Goal: Information Seeking & Learning: Check status

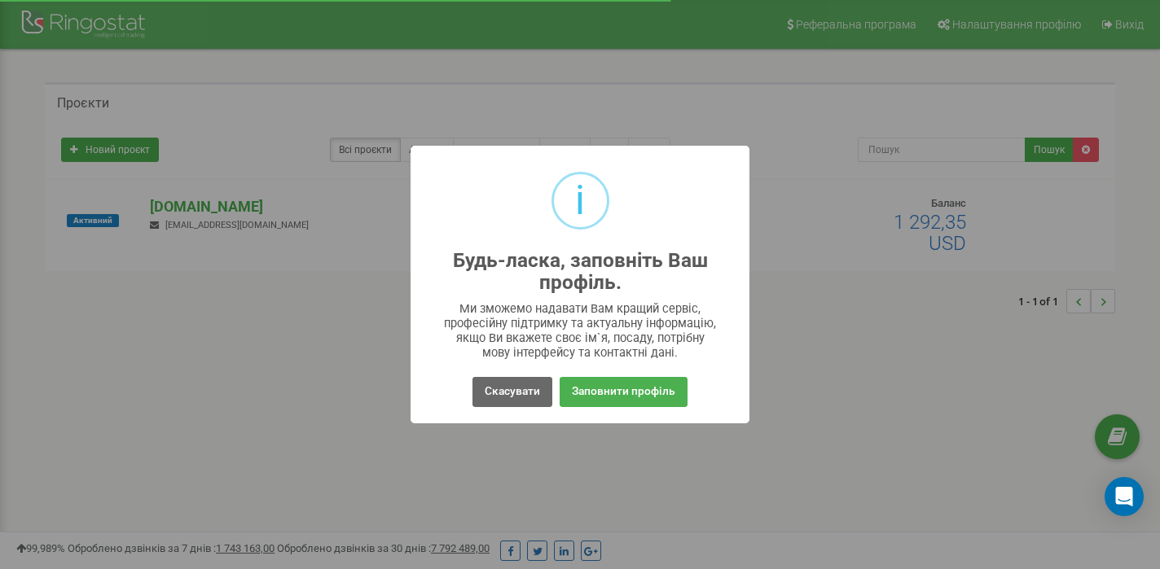
click at [524, 392] on button "Скасувати" at bounding box center [512, 392] width 80 height 30
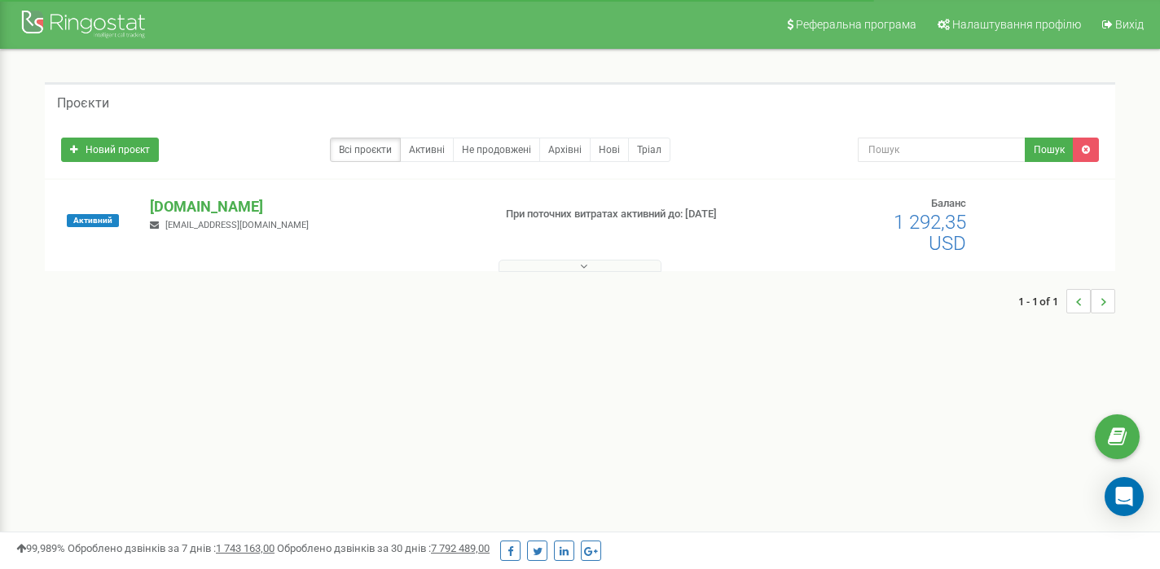
click at [250, 195] on div "Активний [DOMAIN_NAME] [EMAIL_ADDRESS][DOMAIN_NAME] При поточних витратах актив…" at bounding box center [580, 225] width 1070 height 91
click at [243, 196] on p "[DOMAIN_NAME]" at bounding box center [315, 206] width 330 height 21
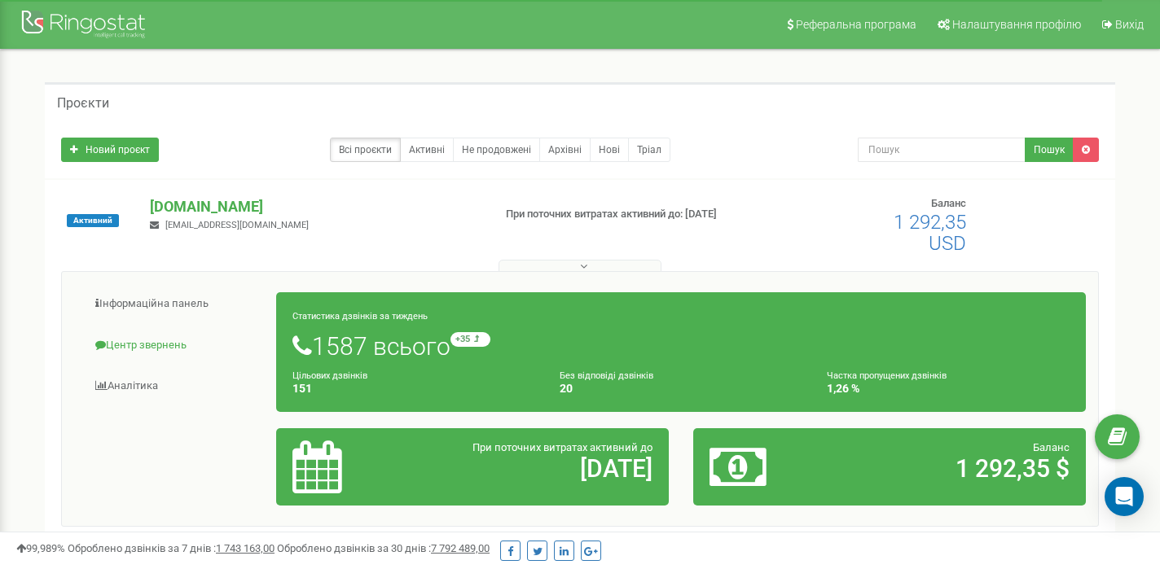
click at [154, 342] on link "Центр звернень" at bounding box center [175, 346] width 203 height 40
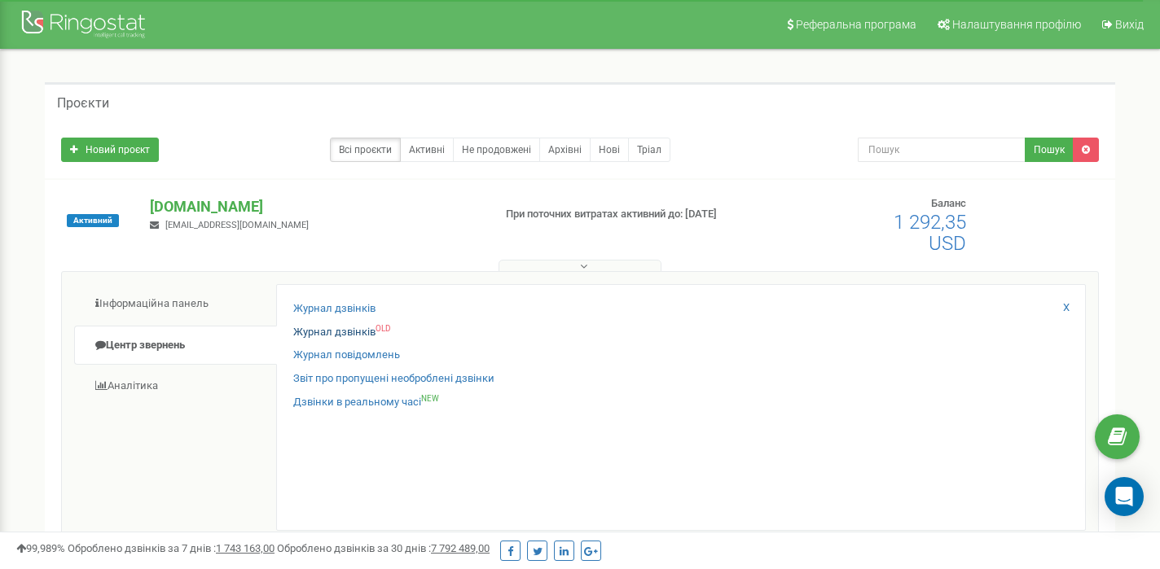
click at [349, 331] on link "Журнал дзвінків OLD" at bounding box center [341, 332] width 97 height 15
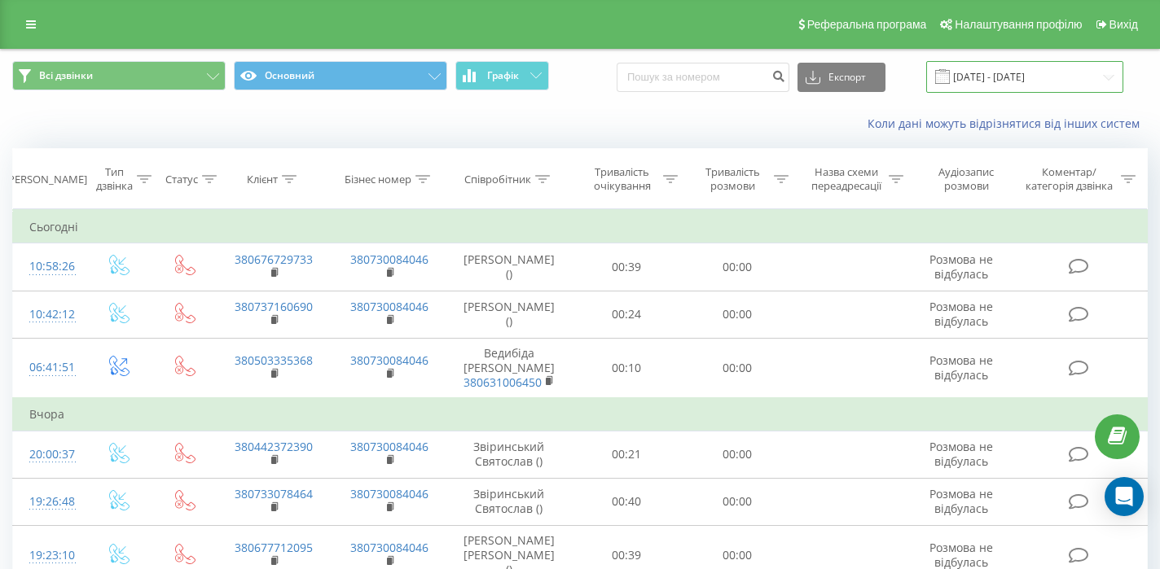
click at [1042, 86] on input "20.08.2025 - 20.09.2025" at bounding box center [1024, 77] width 197 height 32
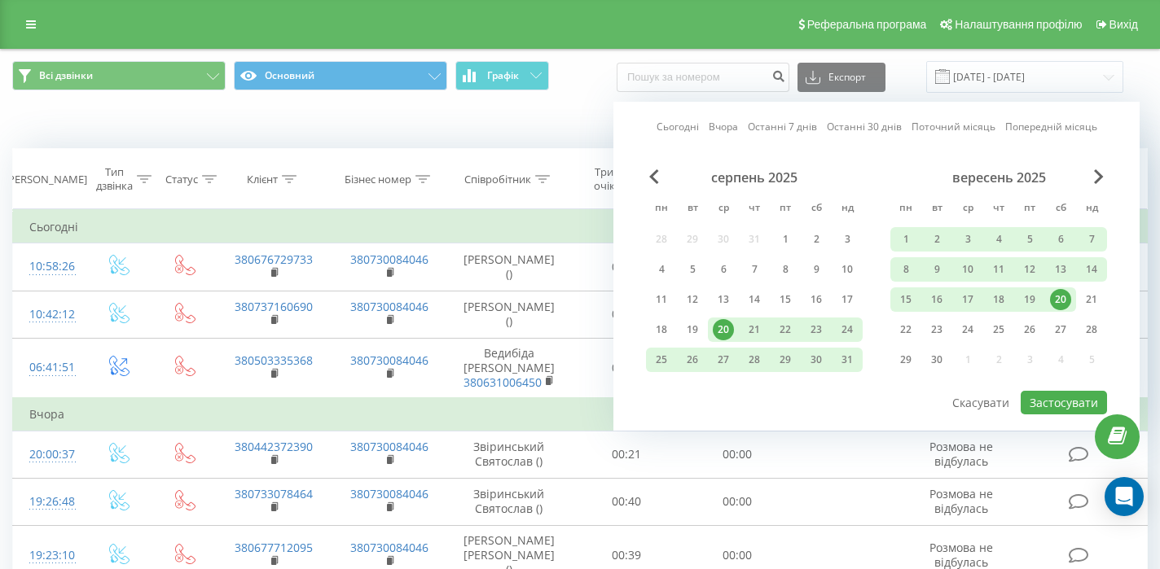
click at [1057, 310] on div "20" at bounding box center [1060, 299] width 21 height 21
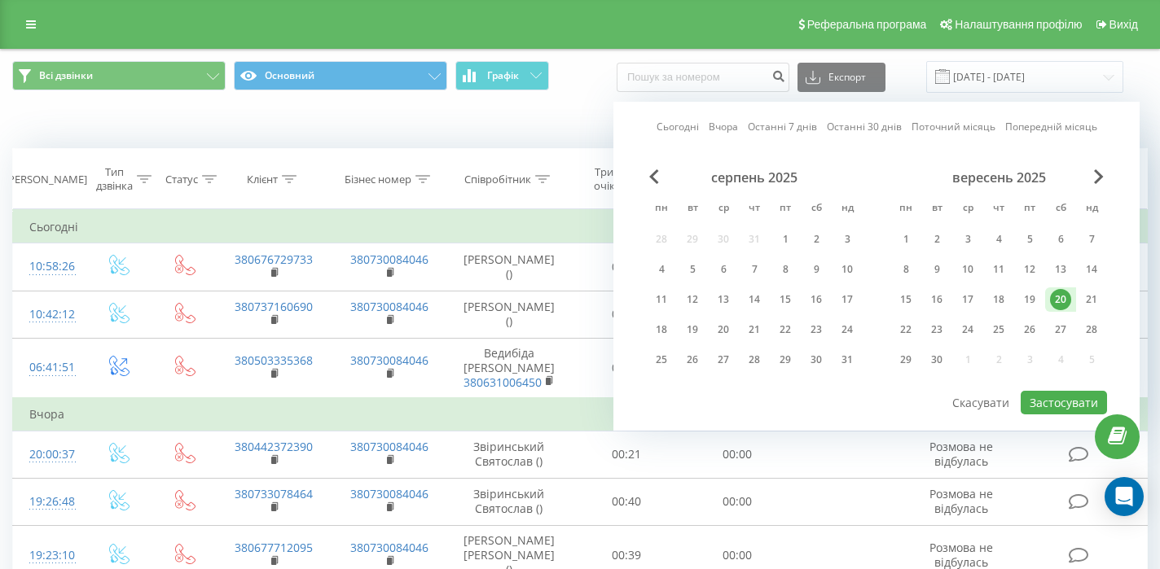
click at [1057, 310] on div "20" at bounding box center [1060, 299] width 21 height 21
click at [1044, 415] on button "Застосувати" at bounding box center [1063, 403] width 86 height 24
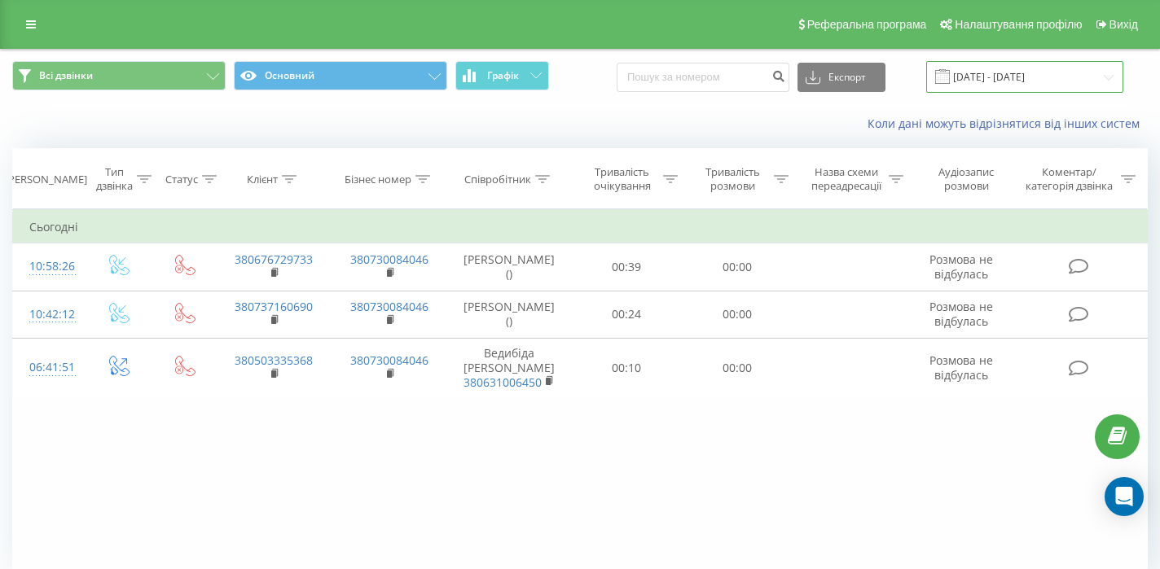
click at [1036, 72] on input "20.09.2025 - 20.09.2025" at bounding box center [1024, 77] width 197 height 32
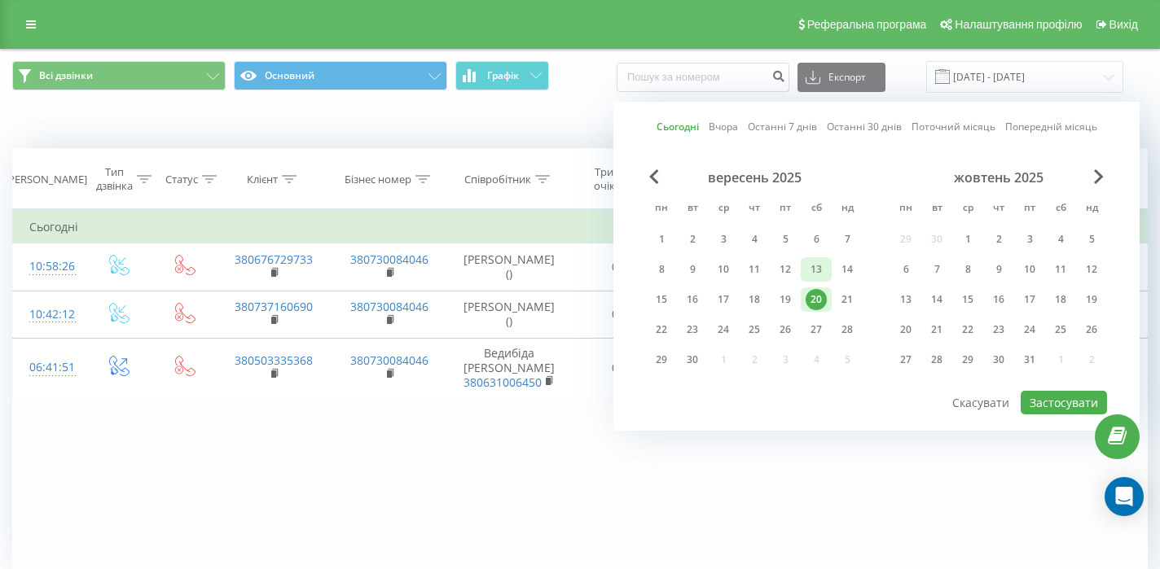
click at [813, 265] on div "13" at bounding box center [815, 269] width 21 height 21
click at [1035, 401] on button "Застосувати" at bounding box center [1063, 403] width 86 height 24
type input "13.09.2025 - 13.09.2025"
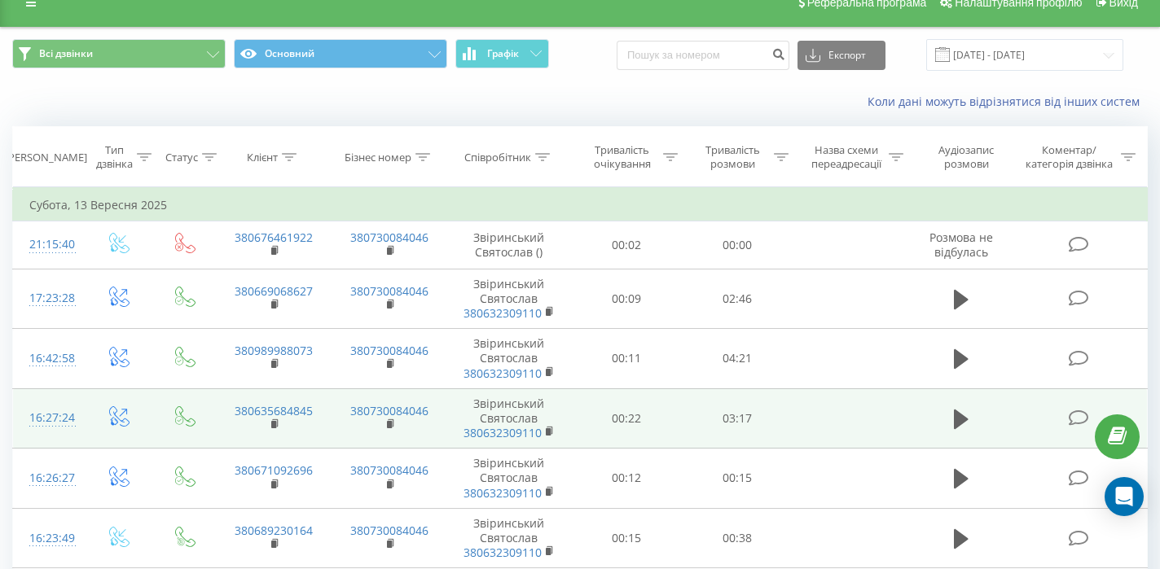
scroll to position [28, 0]
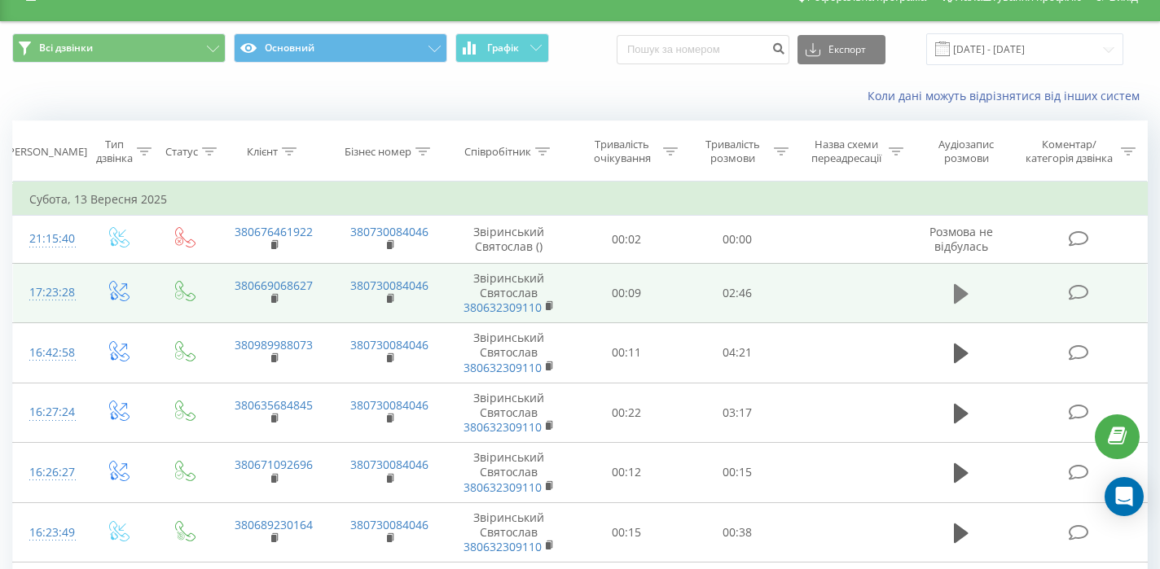
click at [960, 293] on icon at bounding box center [961, 294] width 15 height 20
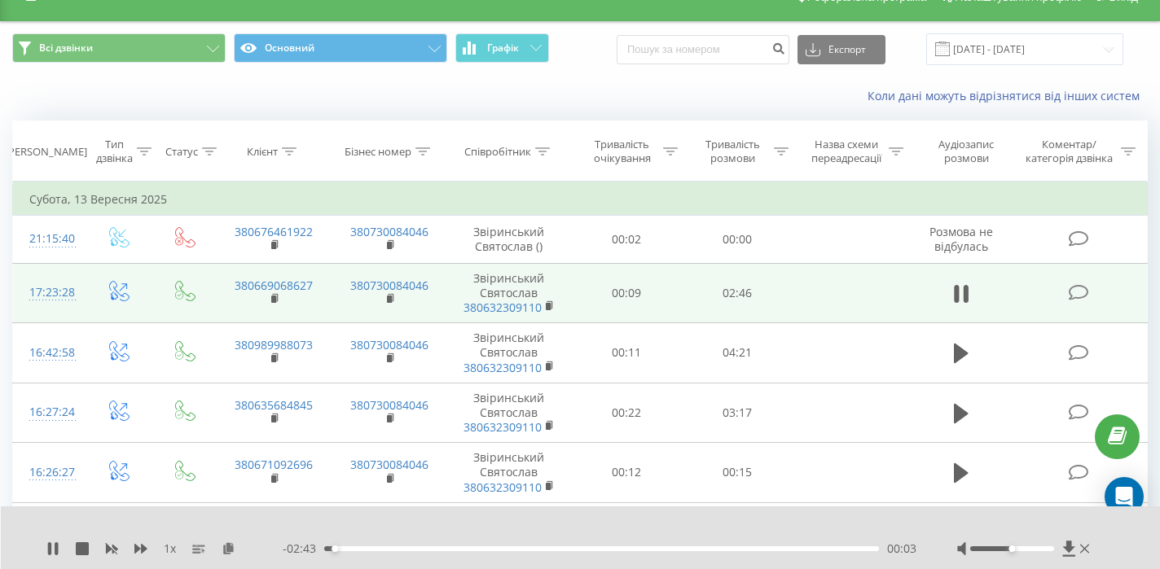
click at [1001, 551] on div at bounding box center [1012, 548] width 84 height 5
click at [996, 551] on div at bounding box center [1012, 548] width 84 height 5
click at [991, 551] on div at bounding box center [1012, 548] width 84 height 5
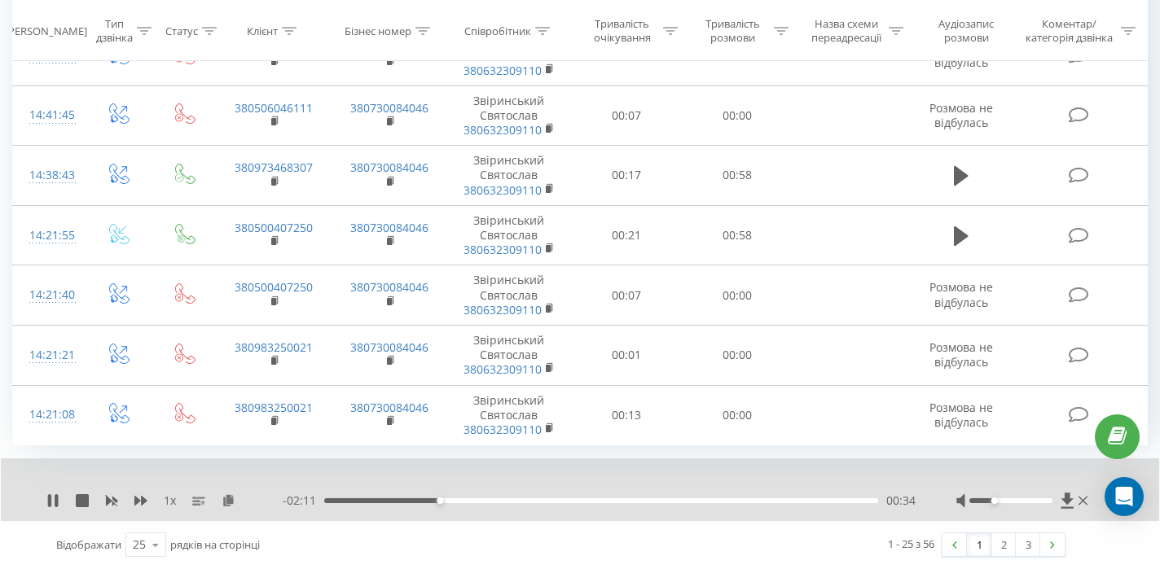
scroll to position [1286, 0]
click at [977, 549] on link "1" at bounding box center [979, 544] width 24 height 23
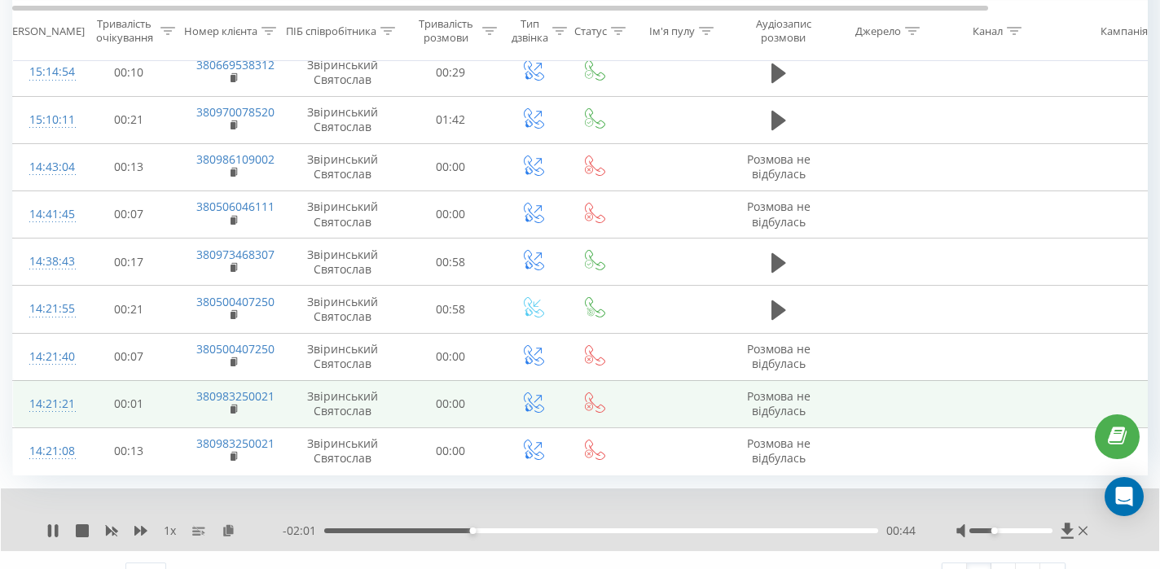
scroll to position [951, 0]
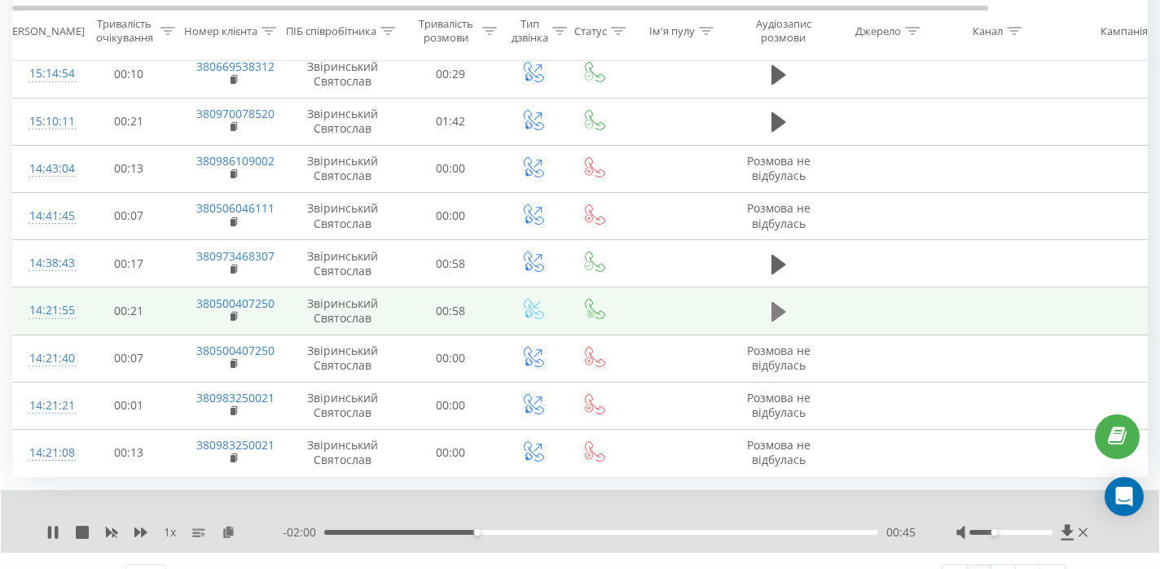
click at [775, 321] on icon at bounding box center [778, 312] width 15 height 20
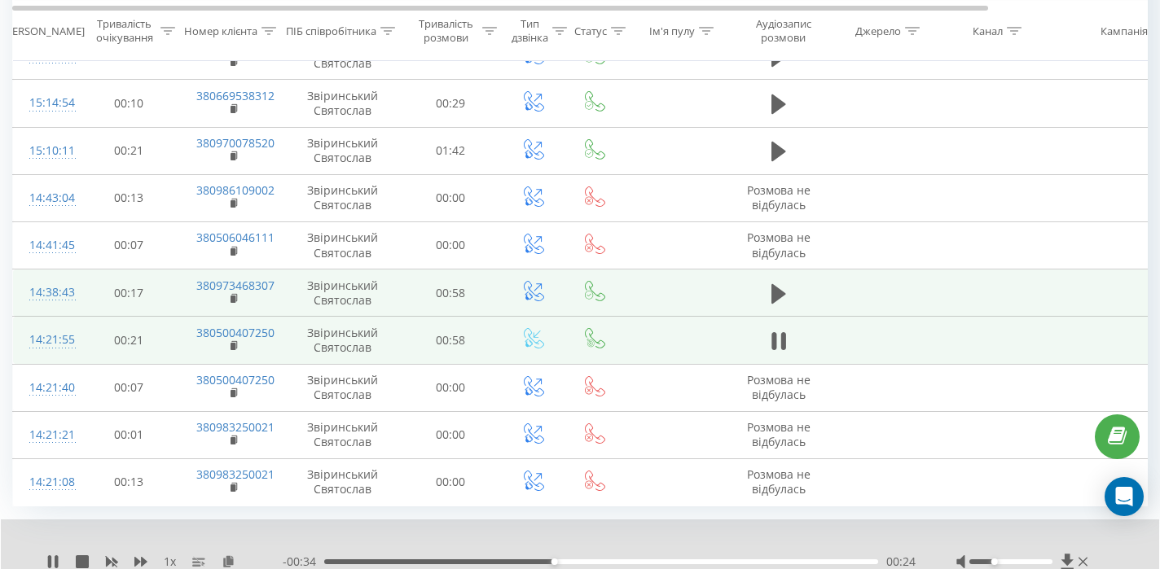
scroll to position [923, 0]
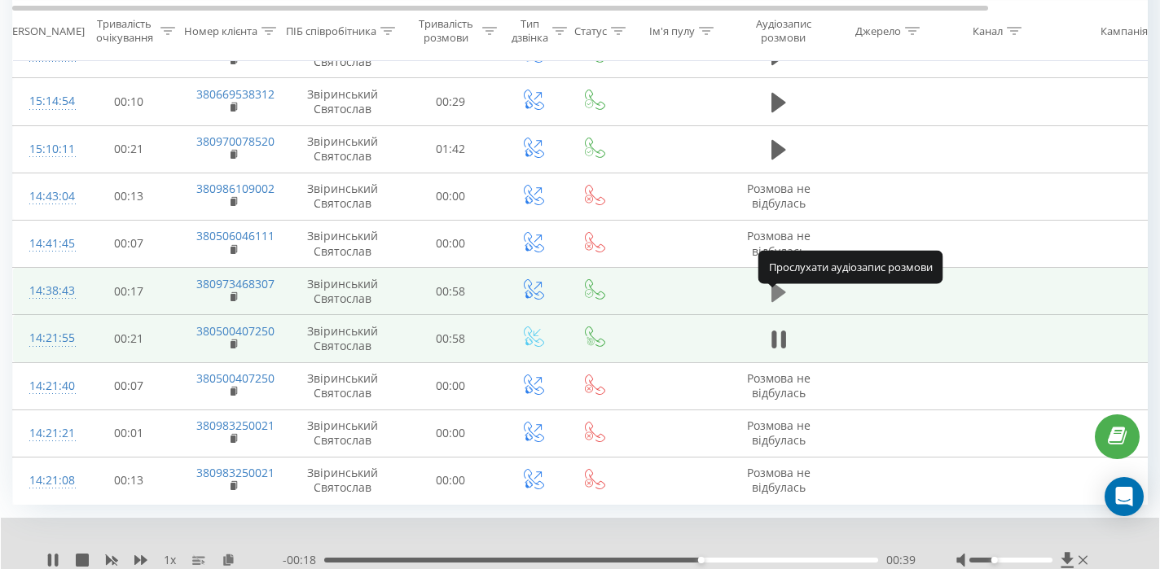
click at [774, 301] on icon at bounding box center [778, 292] width 15 height 20
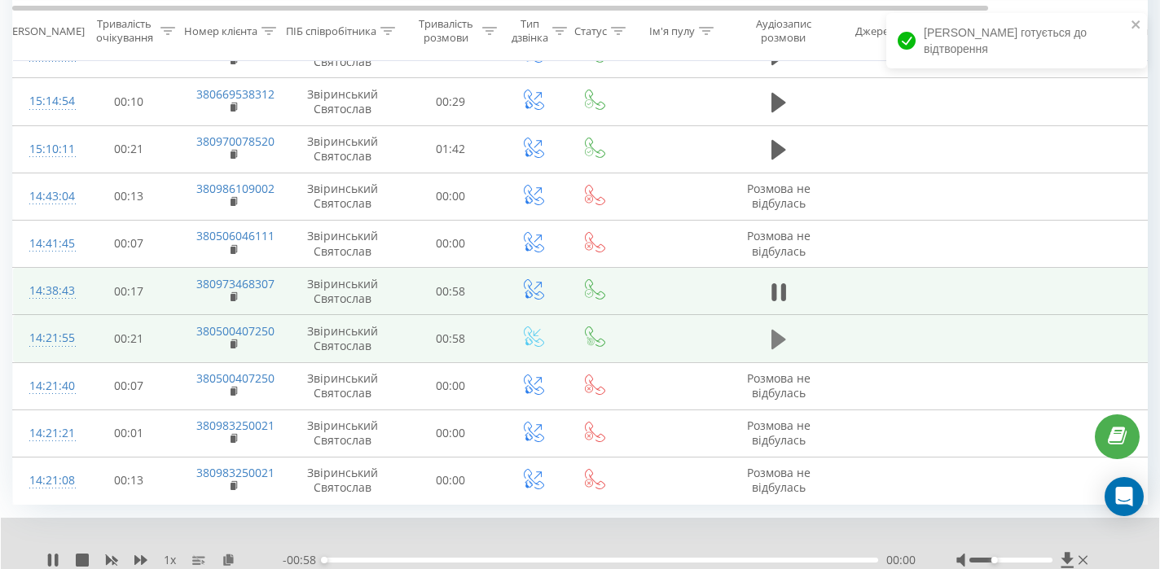
click at [774, 349] on icon at bounding box center [778, 340] width 15 height 20
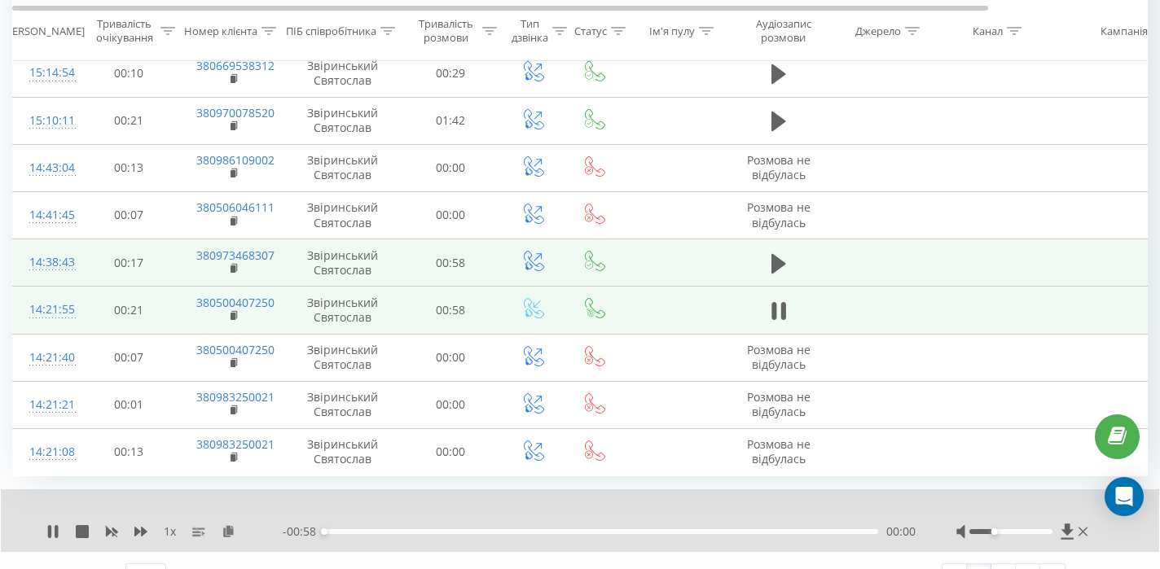
scroll to position [955, 0]
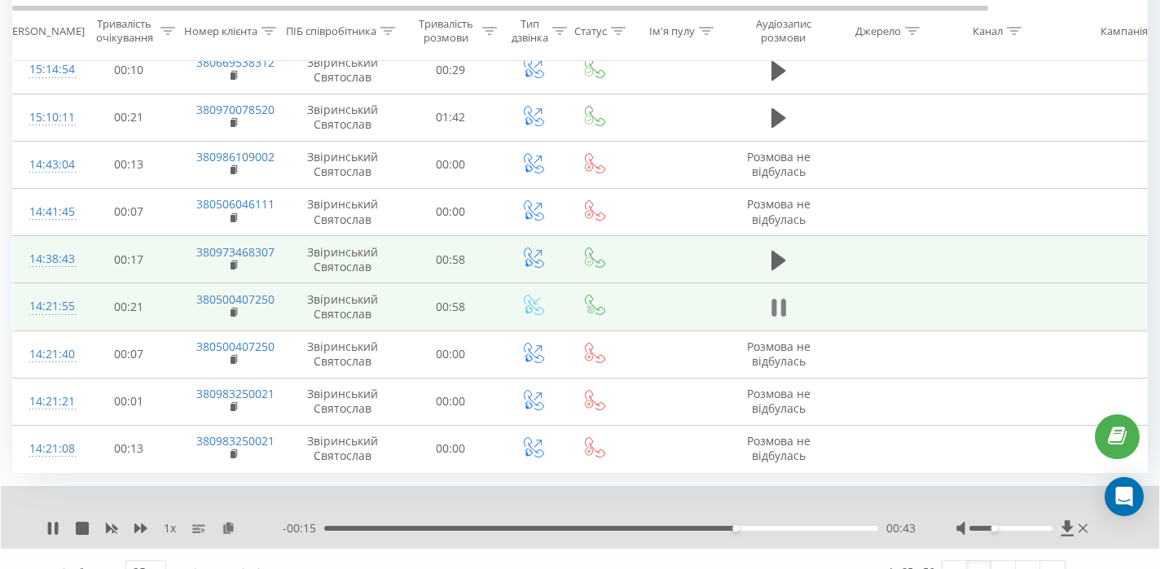
click at [779, 315] on icon at bounding box center [778, 307] width 15 height 23
click at [775, 318] on icon at bounding box center [778, 308] width 15 height 20
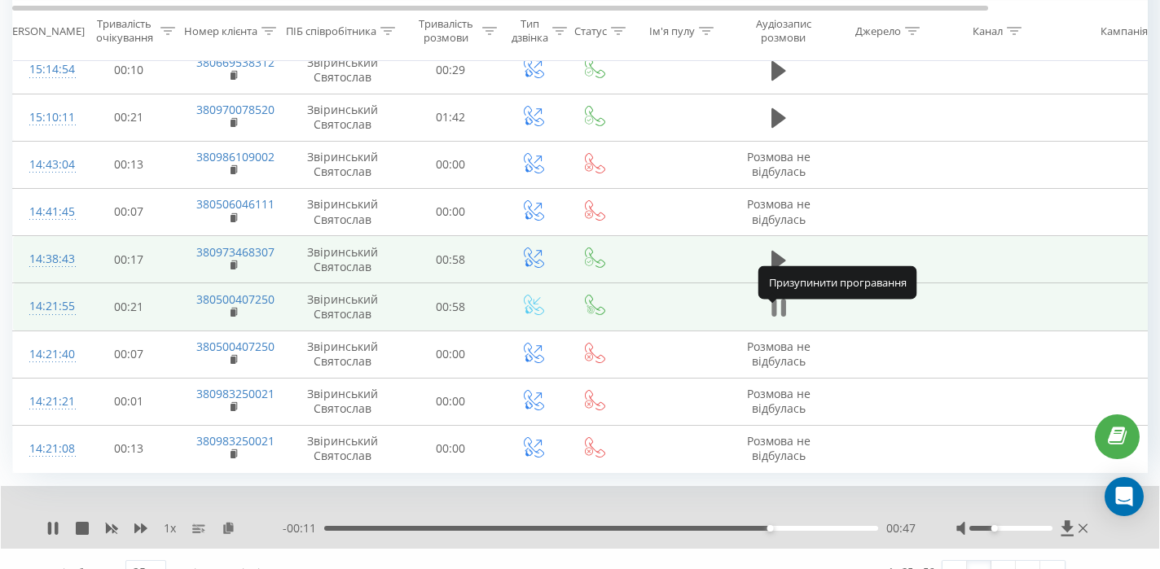
click at [779, 316] on icon at bounding box center [778, 307] width 15 height 23
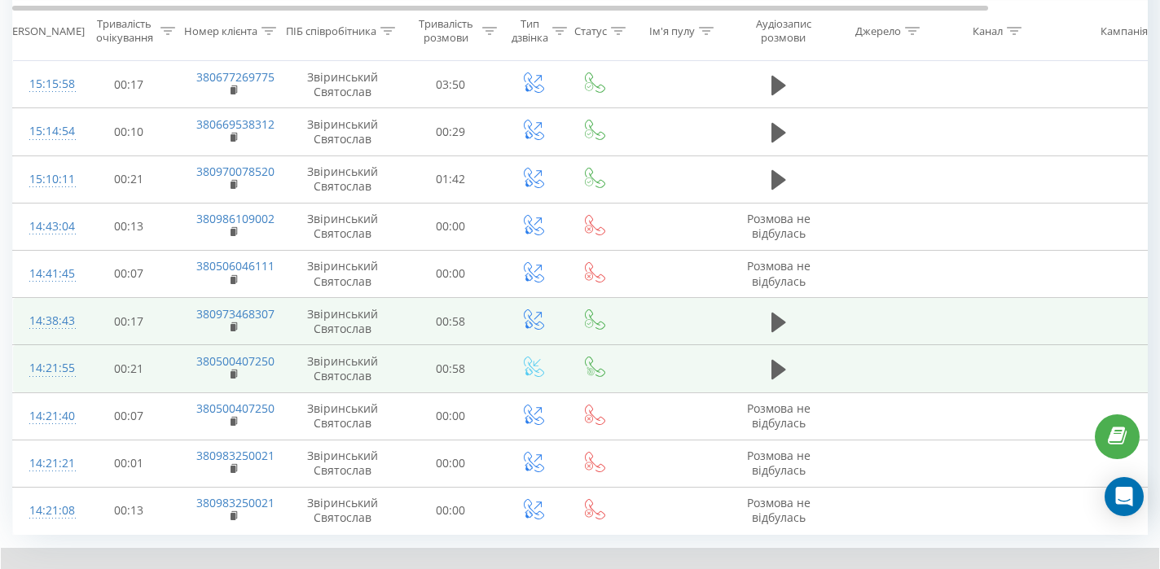
scroll to position [889, 0]
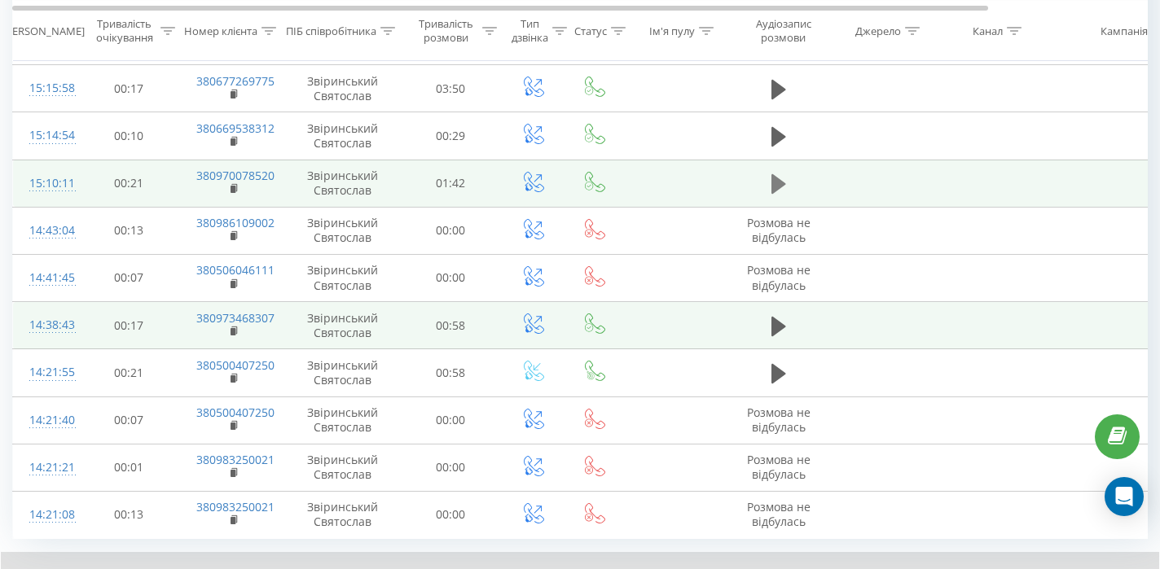
click at [782, 194] on icon at bounding box center [778, 184] width 15 height 20
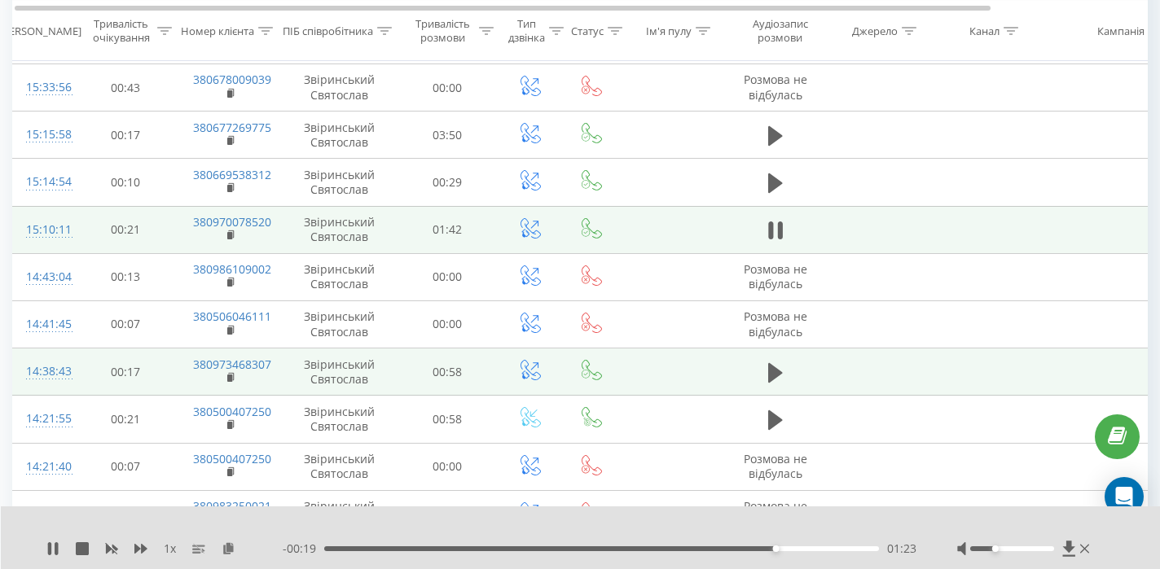
scroll to position [839, 0]
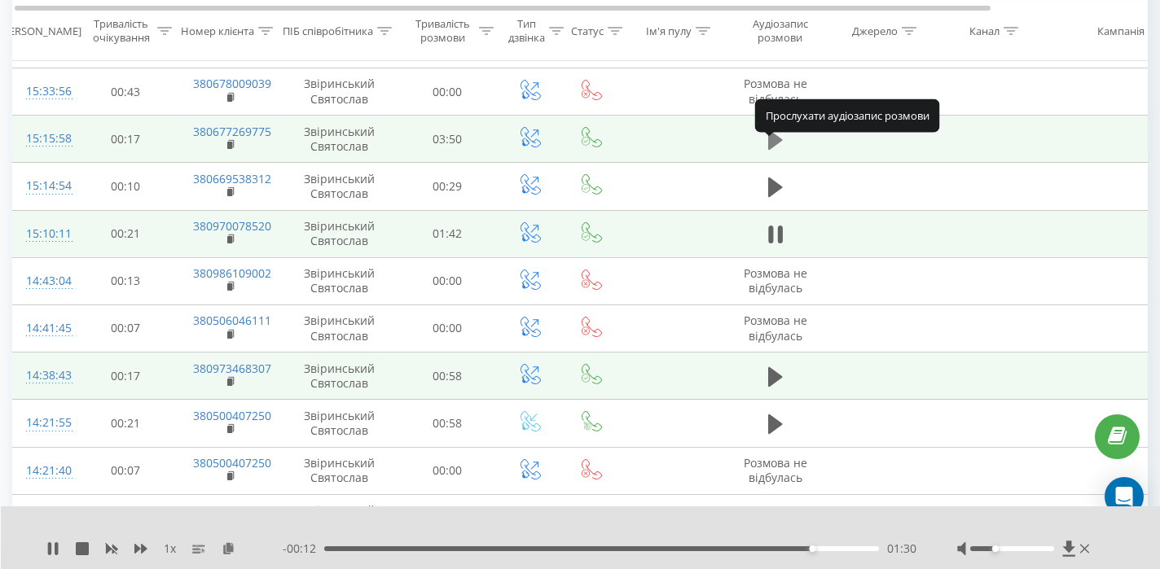
click at [773, 149] on icon at bounding box center [775, 140] width 15 height 20
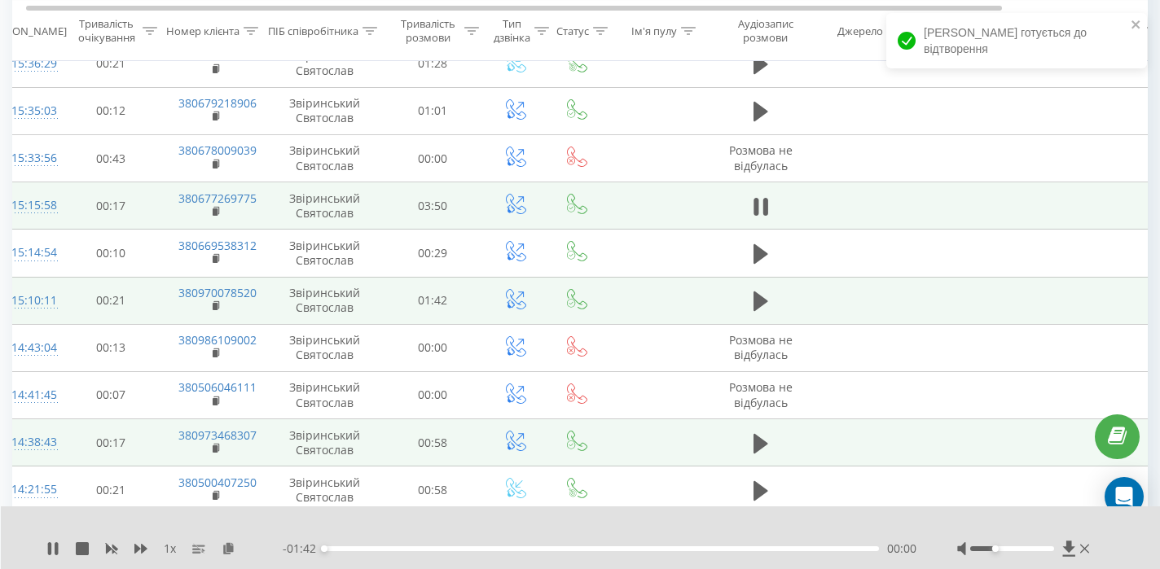
scroll to position [0, 0]
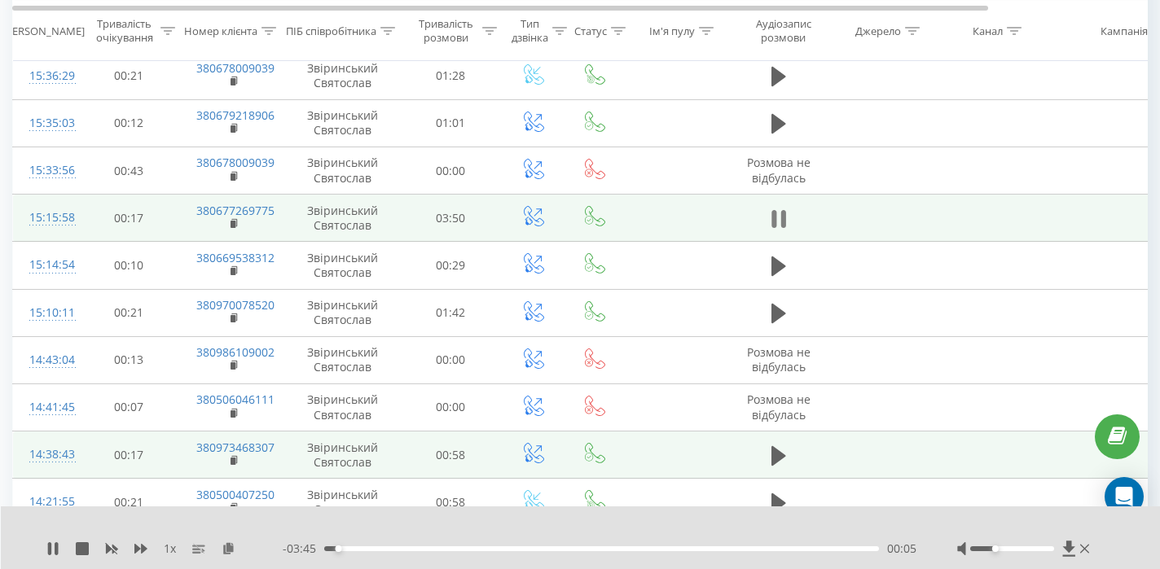
click at [779, 225] on icon at bounding box center [778, 219] width 15 height 23
click at [778, 229] on icon at bounding box center [778, 219] width 15 height 20
click at [234, 228] on rect at bounding box center [232, 224] width 5 height 7
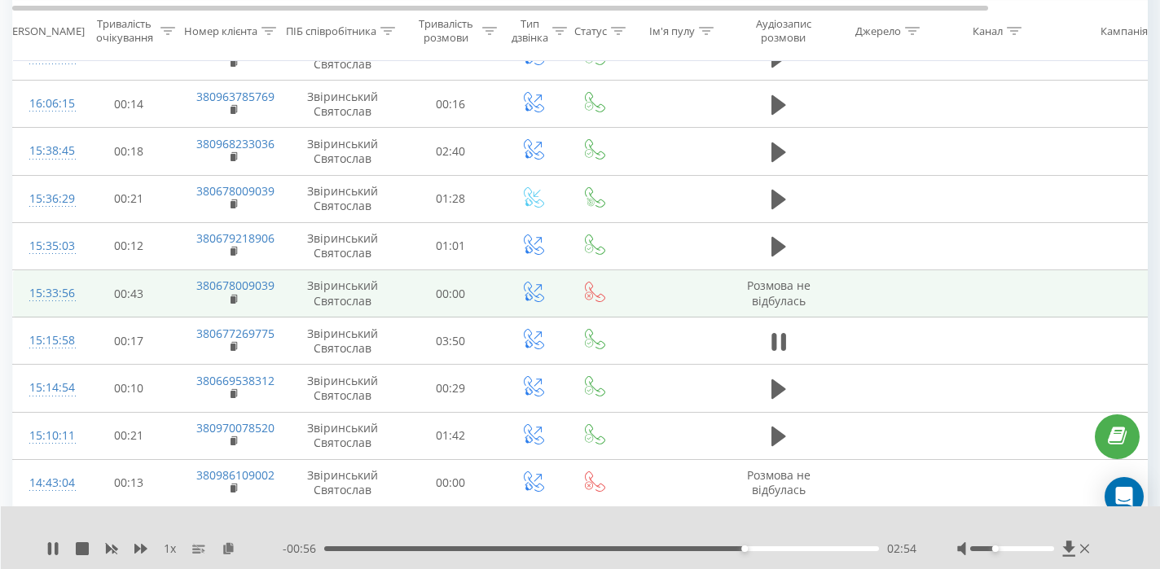
scroll to position [636, 0]
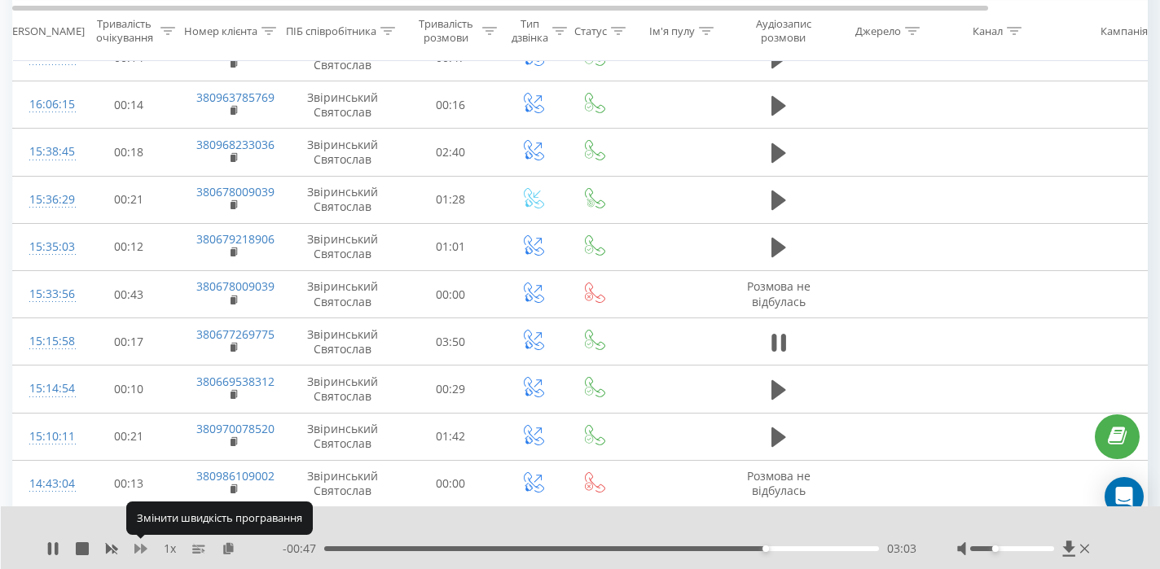
click at [138, 548] on icon at bounding box center [140, 549] width 13 height 10
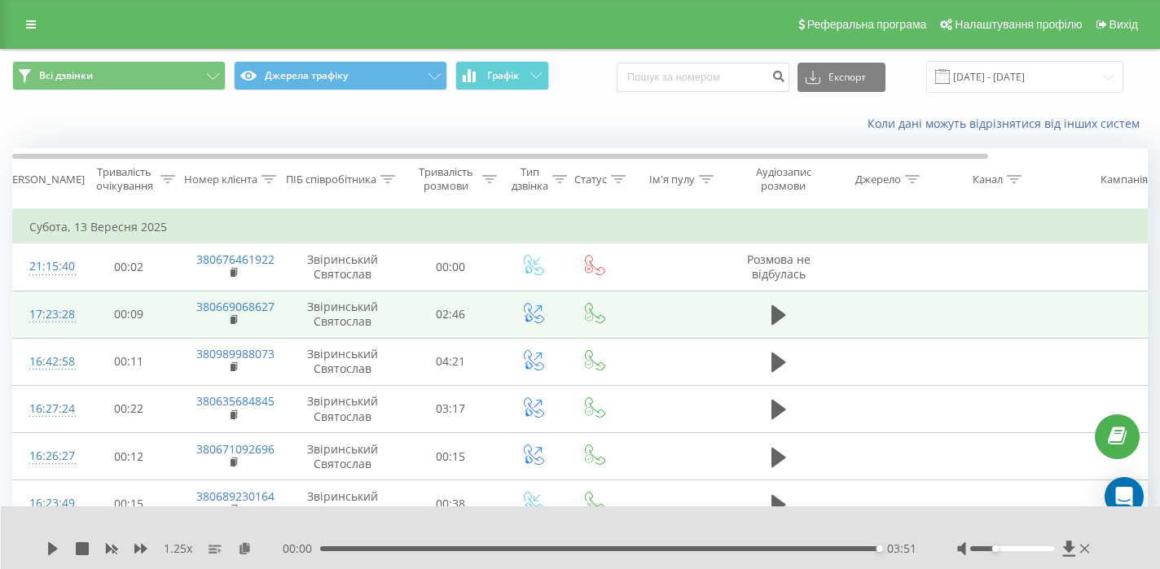
scroll to position [0, 0]
click at [682, 87] on input at bounding box center [702, 77] width 173 height 29
paste input "380932280699"
type input "380932280699"
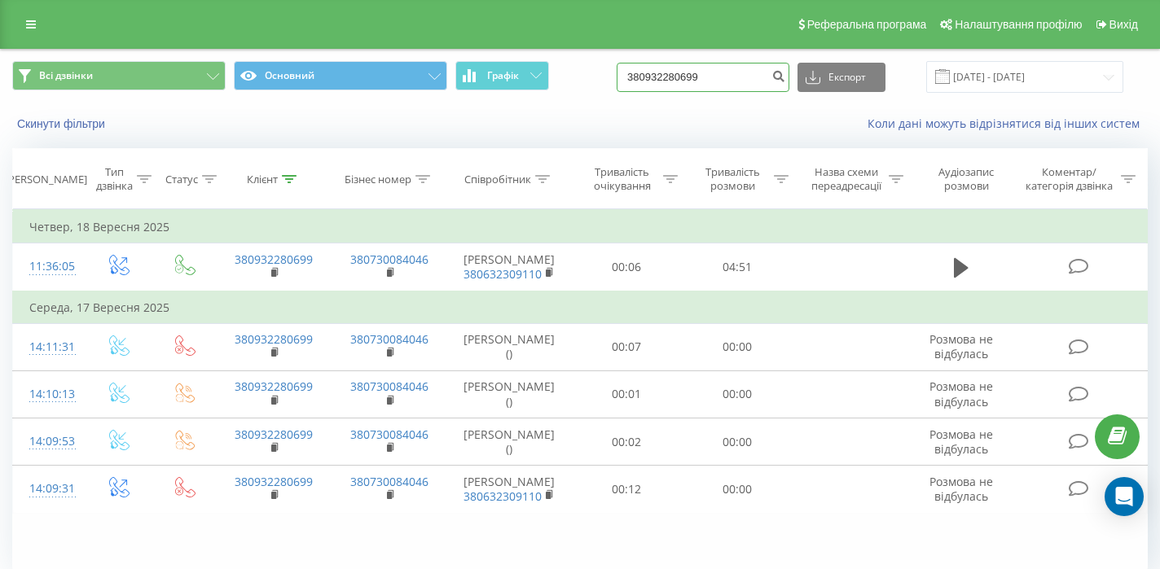
click at [717, 83] on input "380932280699" at bounding box center [702, 77] width 173 height 29
paste input "669073185"
type input "380669073185"
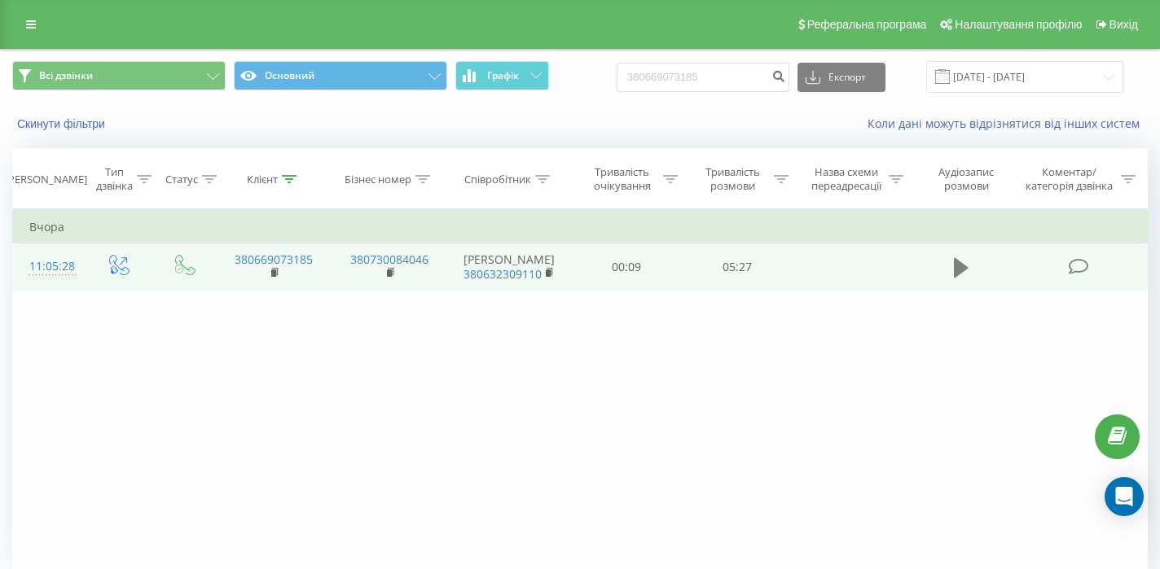
click at [956, 278] on icon at bounding box center [961, 268] width 15 height 20
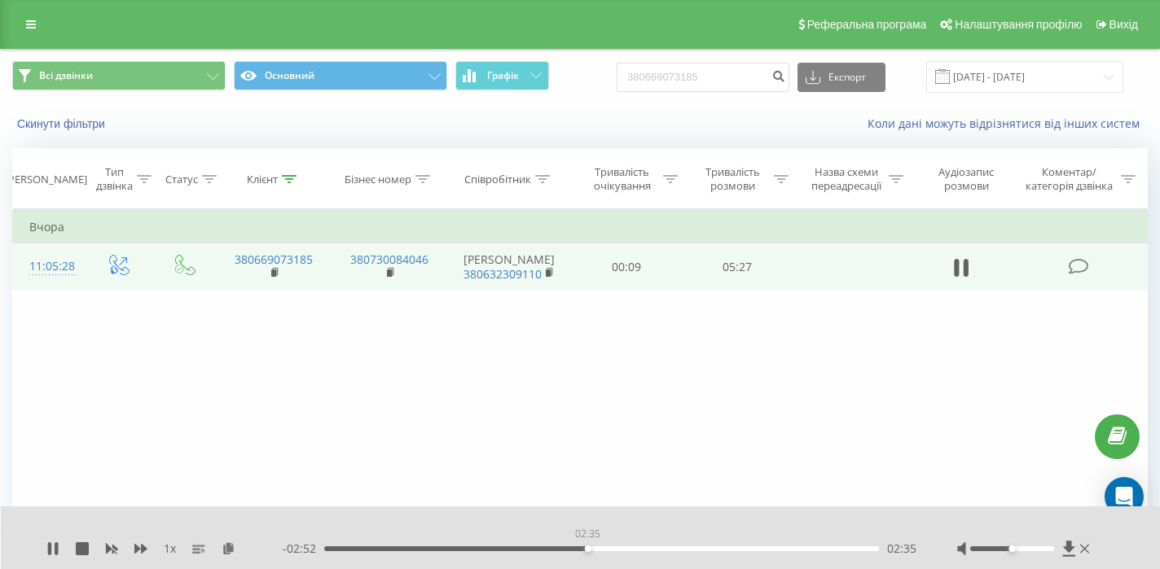
click at [587, 549] on div "02:35" at bounding box center [601, 548] width 555 height 5
click at [623, 551] on div "02:56" at bounding box center [601, 548] width 555 height 5
click at [655, 550] on div "03:15" at bounding box center [601, 548] width 555 height 5
click at [684, 549] on div "03:16" at bounding box center [601, 548] width 555 height 5
click at [677, 551] on div "03:28" at bounding box center [601, 548] width 555 height 5
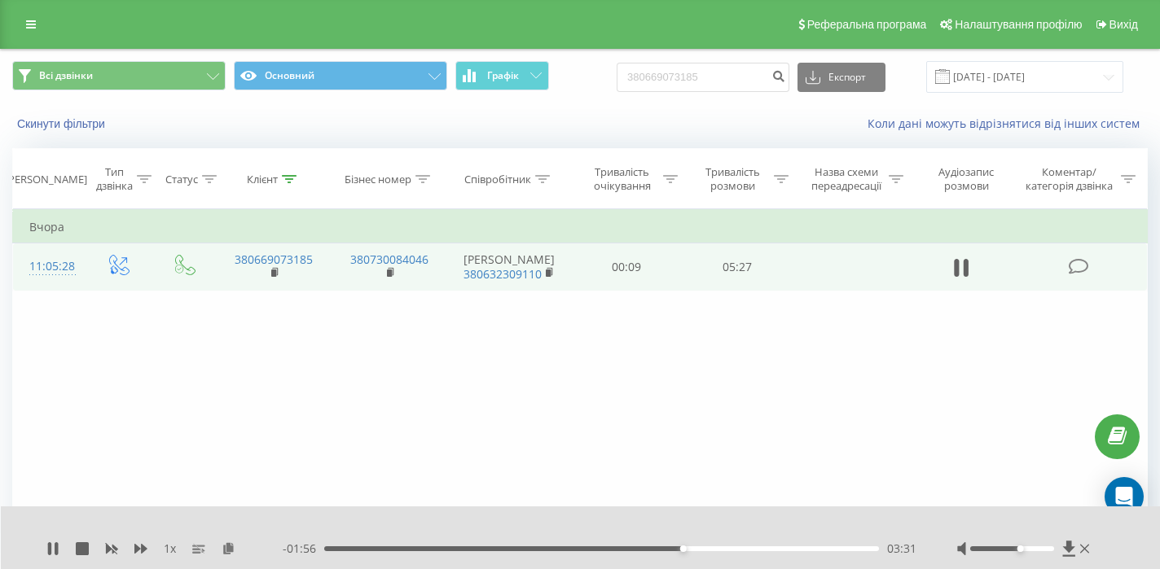
click at [1024, 547] on div at bounding box center [1012, 548] width 84 height 5
drag, startPoint x: 1024, startPoint y: 547, endPoint x: 1040, endPoint y: 547, distance: 16.3
click at [1040, 547] on div at bounding box center [1012, 548] width 84 height 5
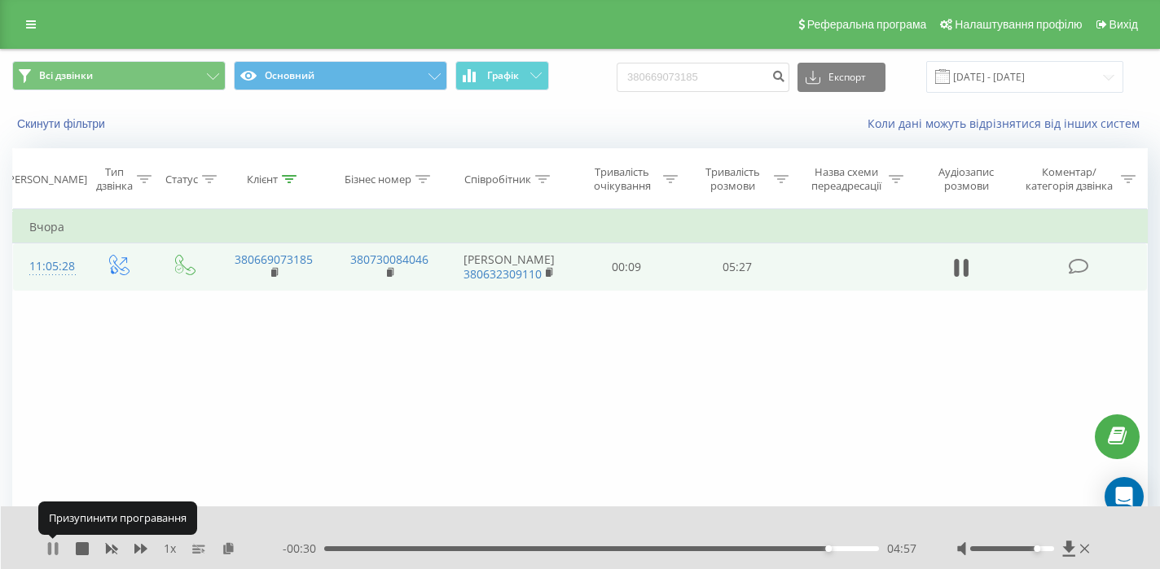
click at [53, 546] on icon at bounding box center [52, 548] width 13 height 13
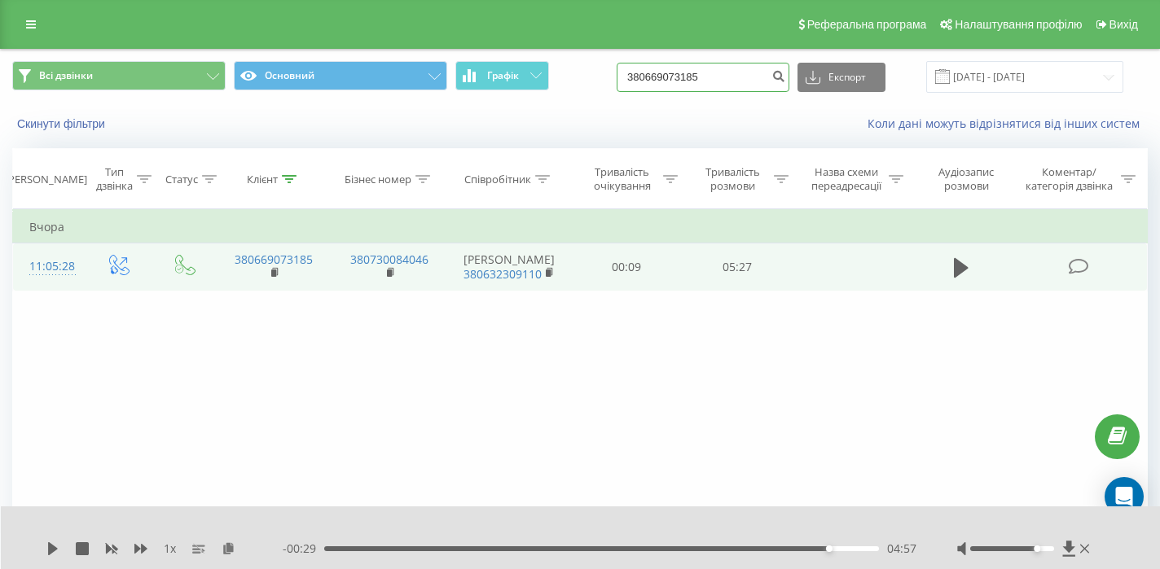
click at [781, 84] on input "380669073185" at bounding box center [702, 77] width 173 height 29
paste input "380667306677"
type input "380667306677"
